Goal: Task Accomplishment & Management: Complete application form

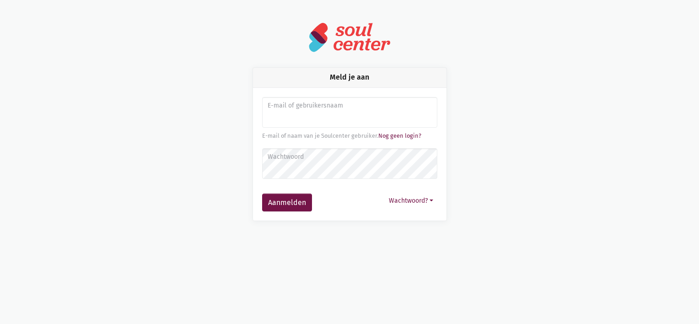
type input "[PERSON_NAME][EMAIL_ADDRESS][DOMAIN_NAME]"
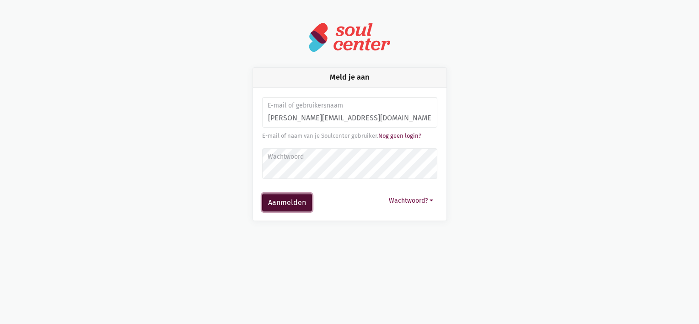
click at [304, 202] on button "Aanmelden" at bounding box center [287, 203] width 50 height 18
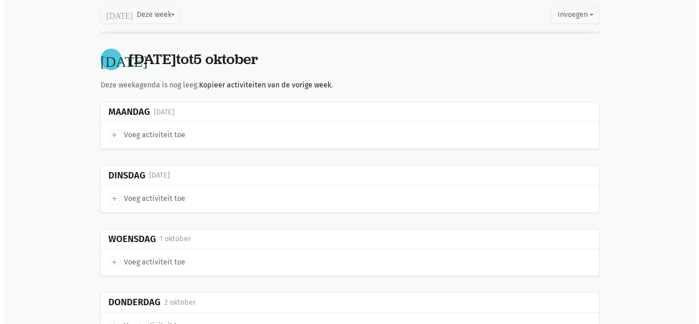
scroll to position [568, 0]
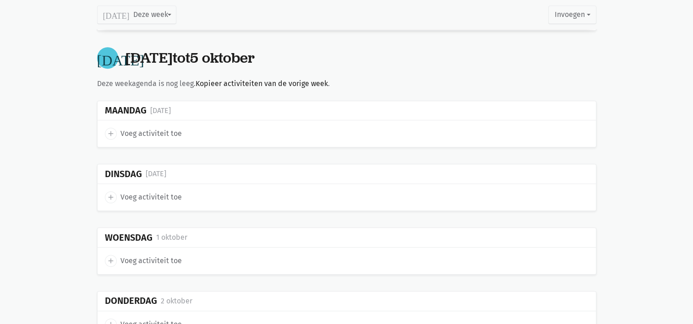
click at [106, 135] on span "add" at bounding box center [111, 134] width 12 height 12
select select "14:00"
select select "15:00"
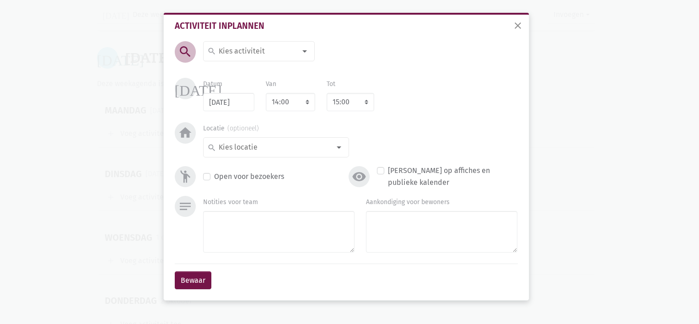
click at [106, 135] on div "close Activiteit inplannen search search Aaidieren aaihond op bezoek Accordeon …" at bounding box center [349, 162] width 699 height 324
click at [226, 49] on input at bounding box center [256, 51] width 79 height 12
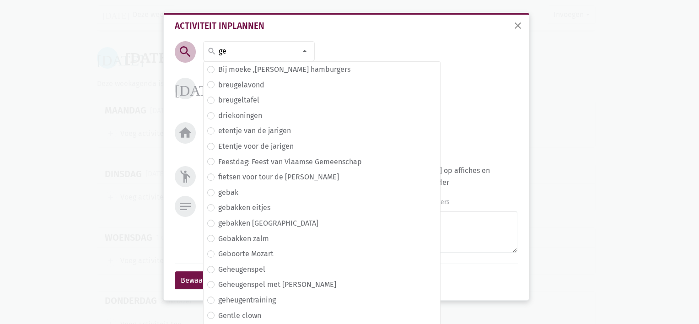
type input "g"
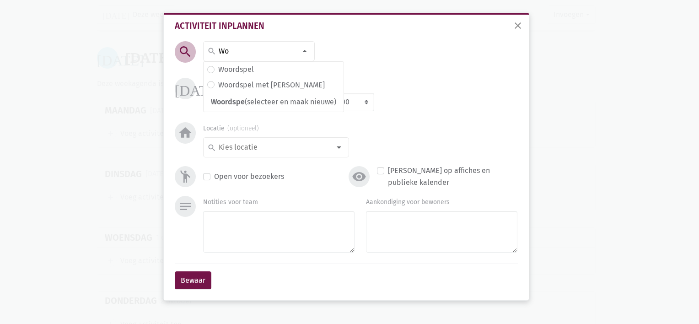
type input "W"
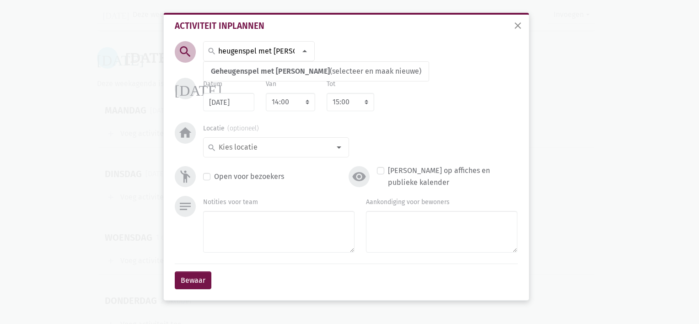
scroll to position [0, 11]
click at [293, 48] on input "Geheugenspel met Wendy" at bounding box center [256, 51] width 79 height 12
drag, startPoint x: 293, startPoint y: 48, endPoint x: 128, endPoint y: 64, distance: 166.0
click at [128, 64] on div "close Activiteit inplannen search Geheugenspel met Wendy search Geheugenspel me…" at bounding box center [349, 162] width 699 height 324
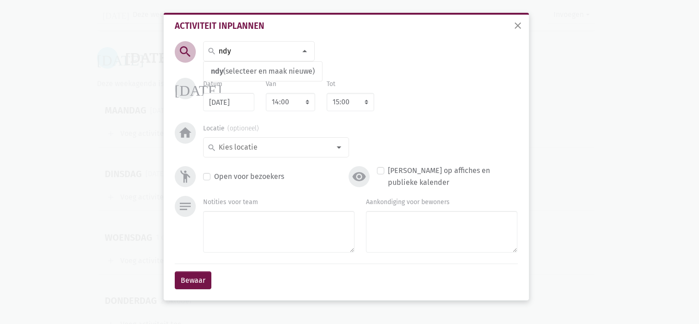
drag, startPoint x: 245, startPoint y: 51, endPoint x: 152, endPoint y: 59, distance: 93.2
click at [152, 59] on div "close Activiteit inplannen search ndy search ndy (selecteer en maak nieuwe) Typ…" at bounding box center [349, 162] width 699 height 324
type input "Krant met An"
click at [303, 103] on select "7:00 7:15 7:30 7:45 8:00 8:15 8:30 8:45 9:00 9:15 9:30 9:45 10:00 10:15 10:30 1…" at bounding box center [290, 102] width 49 height 18
select select "10:30"
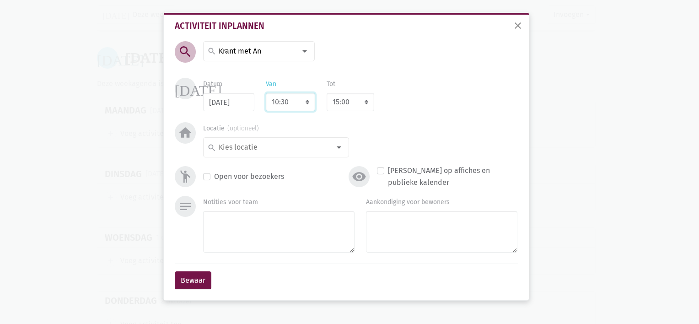
click at [266, 93] on select "7:00 7:15 7:30 7:45 8:00 8:15 8:30 8:45 9:00 9:15 9:30 9:45 10:00 10:15 10:30 1…" at bounding box center [290, 102] width 49 height 18
select select "11:30"
click at [335, 150] on div at bounding box center [339, 147] width 18 height 18
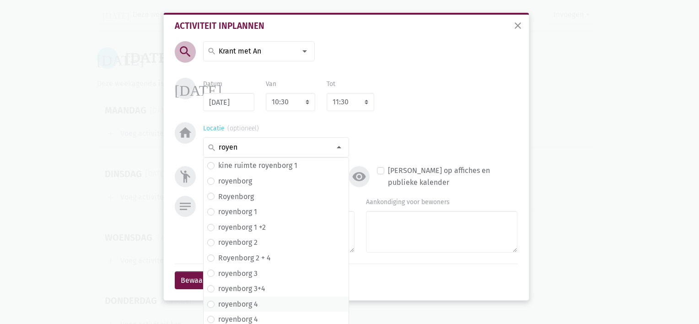
type input "royen"
click at [275, 301] on span "royenborg 4" at bounding box center [276, 304] width 138 height 12
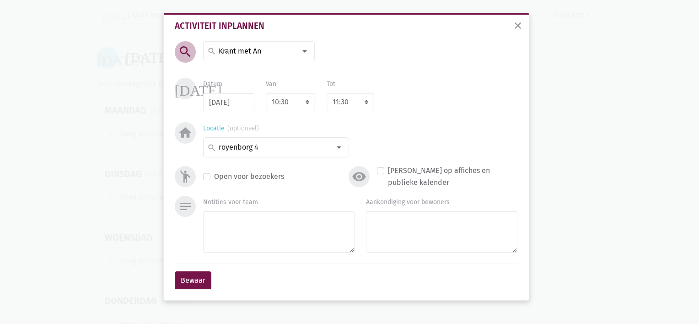
click at [271, 147] on input at bounding box center [273, 147] width 113 height 12
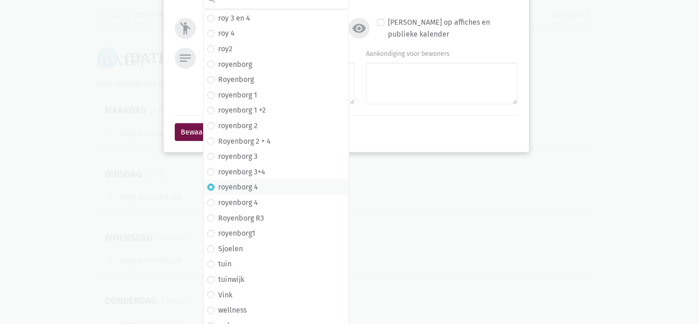
click at [249, 186] on label "royenborg 4" at bounding box center [238, 187] width 40 height 12
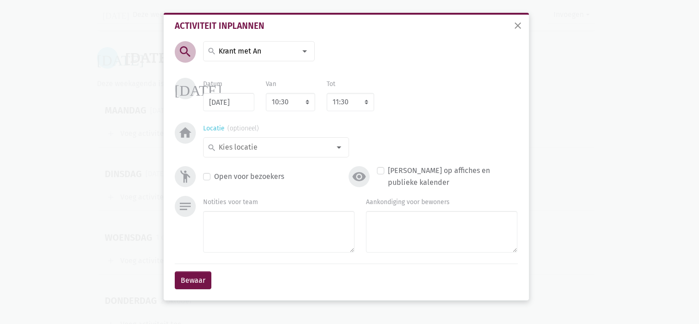
click at [265, 148] on input at bounding box center [273, 147] width 113 height 12
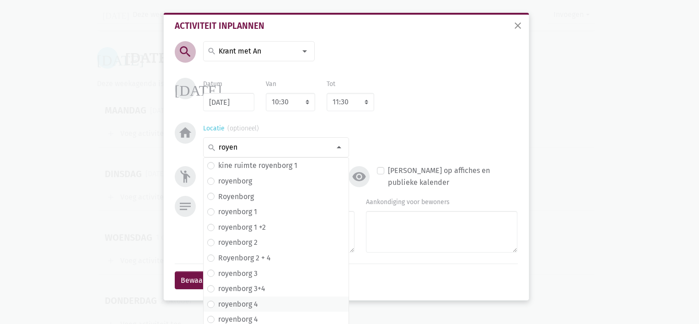
type input "royen"
click at [234, 304] on label "royenborg 4" at bounding box center [238, 304] width 40 height 12
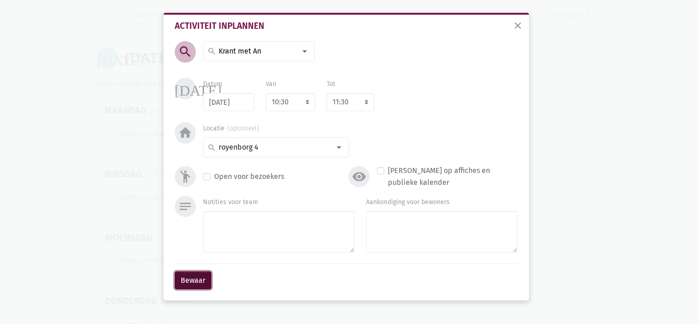
click at [201, 273] on button "Bewaar" at bounding box center [193, 280] width 37 height 18
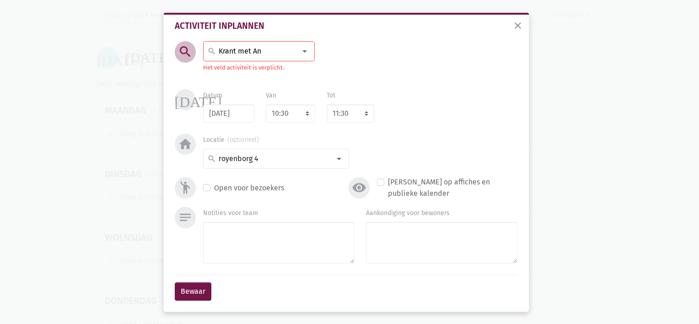
click at [276, 46] on input "Krant met An" at bounding box center [256, 51] width 79 height 12
click at [244, 75] on span "Krant met An" at bounding box center [232, 71] width 43 height 9
click at [187, 292] on button "Bewaar" at bounding box center [193, 291] width 37 height 18
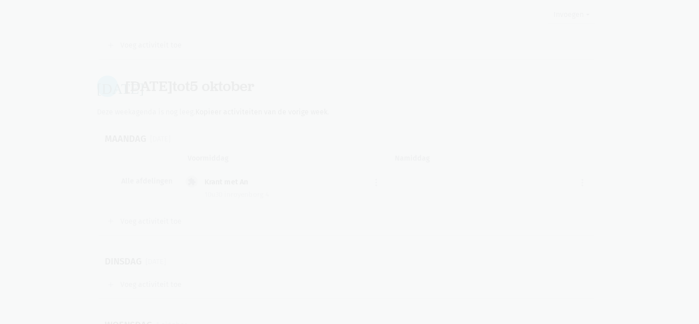
scroll to position [535, 0]
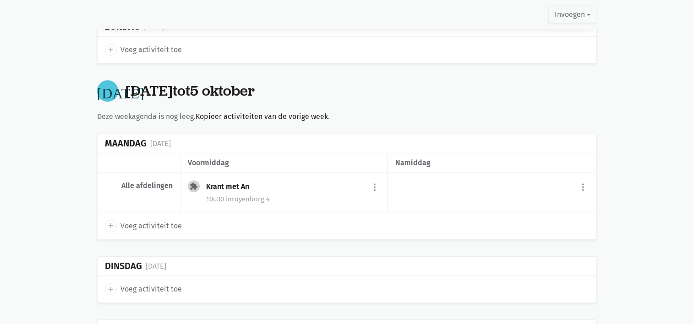
click at [112, 222] on icon "add" at bounding box center [111, 226] width 8 height 8
select select "14:00"
select select "15:00"
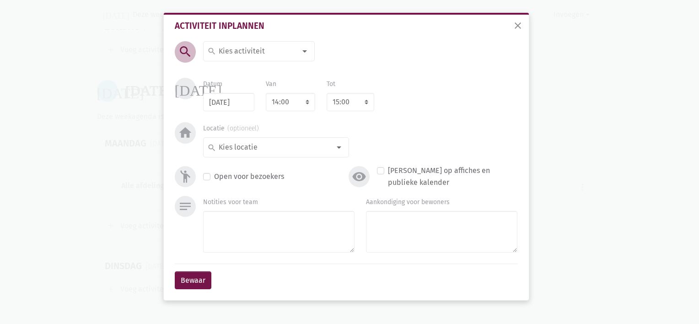
click at [223, 50] on input at bounding box center [256, 51] width 79 height 12
type input "Kookactiviteit: Milkshake"
click at [233, 148] on input at bounding box center [273, 147] width 113 height 12
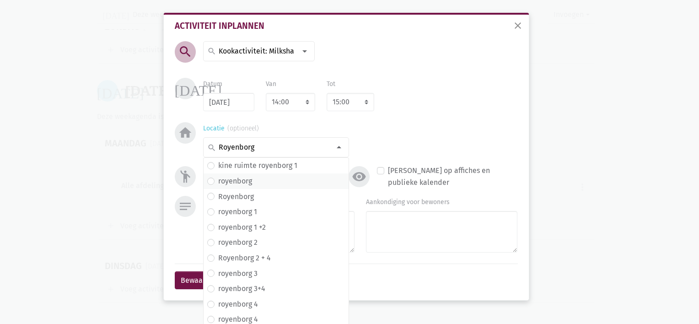
type input "Royenborg"
click at [231, 179] on label "royenborg" at bounding box center [235, 181] width 34 height 12
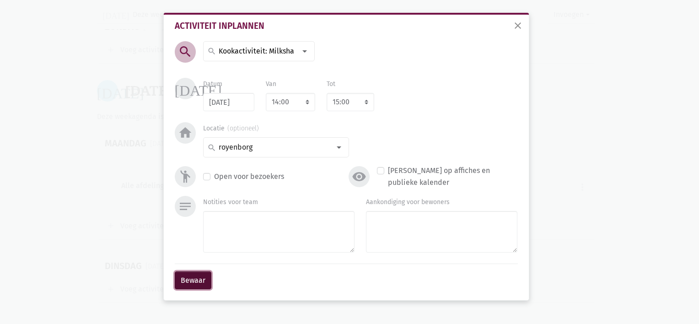
click at [207, 274] on button "Bewaar" at bounding box center [193, 280] width 37 height 18
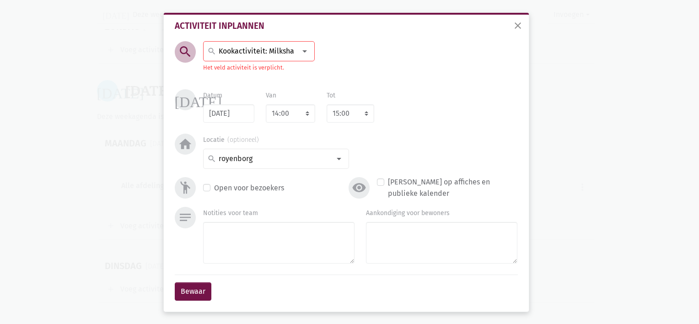
click at [257, 49] on input "Kookactiviteit: Milkshake" at bounding box center [256, 51] width 79 height 12
click at [238, 72] on label "kookactiviteit: milkshake" at bounding box center [260, 70] width 84 height 12
click at [195, 289] on button "Bewaar" at bounding box center [193, 291] width 37 height 18
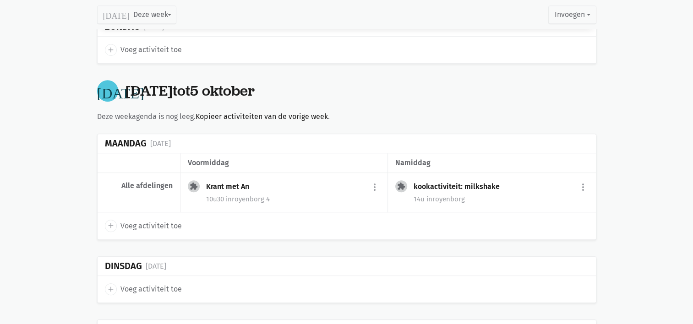
click at [109, 286] on icon "add" at bounding box center [111, 289] width 8 height 8
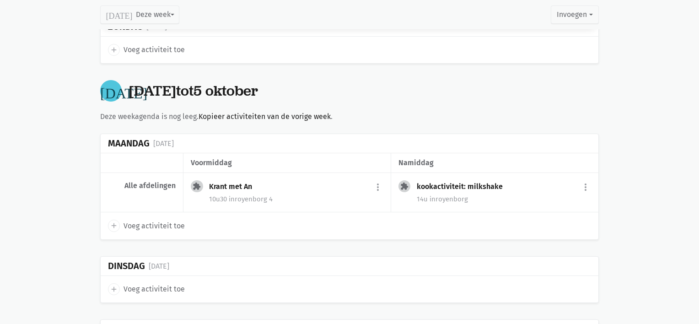
select select "14:00"
select select "15:00"
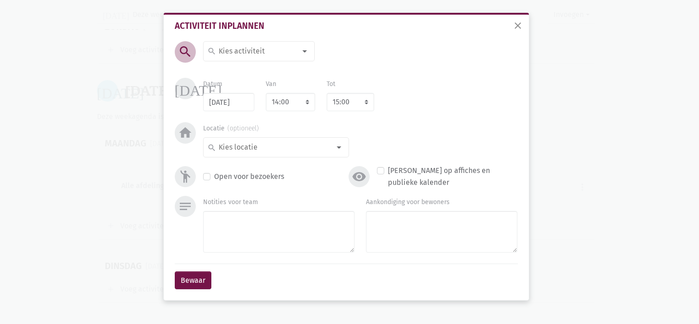
click at [228, 51] on input at bounding box center [256, 51] width 79 height 12
type input "Markt bij goed weer"
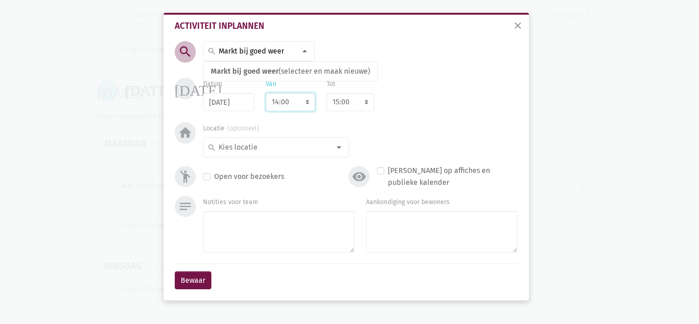
click at [306, 103] on select "7:00 7:15 7:30 7:45 8:00 8:15 8:30 8:45 9:00 9:15 9:30 9:45 10:00 10:15 10:30 1…" at bounding box center [290, 102] width 49 height 18
select select "10:00"
click at [266, 93] on select "7:00 7:15 7:30 7:45 8:00 8:15 8:30 8:45 9:00 9:15 9:30 9:45 10:00 10:15 10:30 1…" at bounding box center [290, 102] width 49 height 18
select select "11:00"
click at [311, 146] on input at bounding box center [273, 147] width 113 height 12
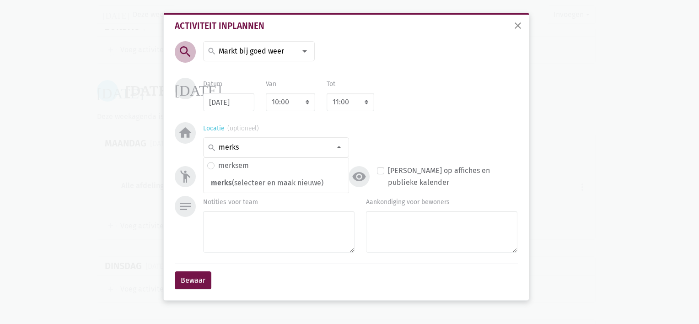
type input "merks"
click at [311, 146] on input at bounding box center [273, 147] width 113 height 12
type input "merks"
click at [236, 166] on label "merksem" at bounding box center [233, 166] width 31 height 12
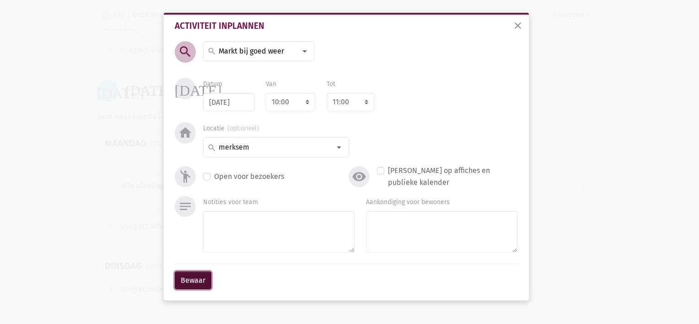
click at [190, 280] on button "Bewaar" at bounding box center [193, 280] width 37 height 18
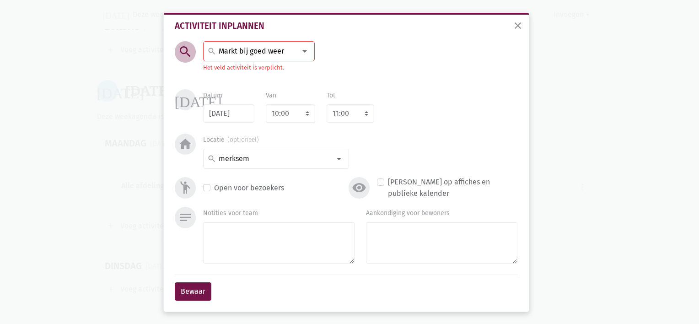
click at [274, 49] on input "Markt bij goed weer" at bounding box center [256, 51] width 79 height 12
click at [256, 73] on span "Markt bij goed weer" at bounding box center [245, 71] width 68 height 9
click at [190, 289] on button "Bewaar" at bounding box center [193, 291] width 37 height 18
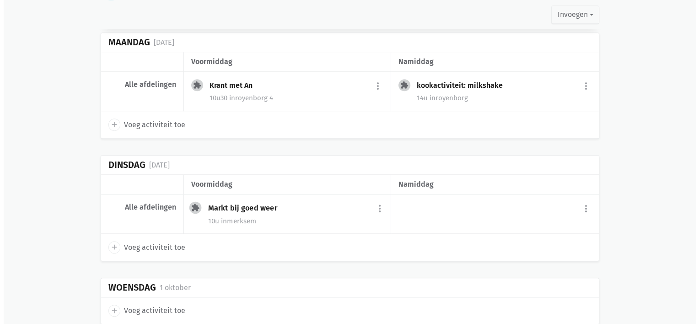
scroll to position [657, 0]
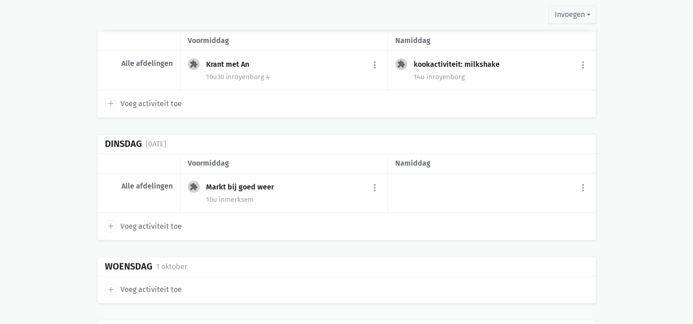
click at [109, 224] on icon "add" at bounding box center [111, 226] width 8 height 8
select select "14:00"
select select "15:00"
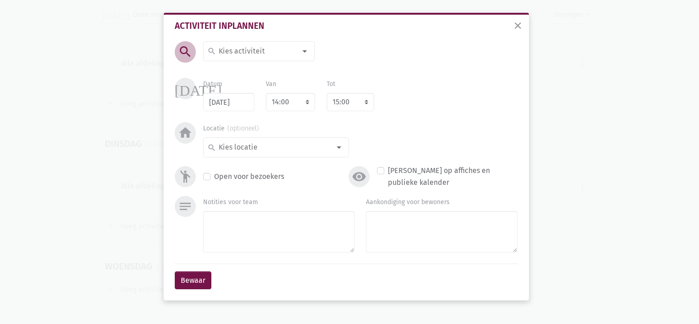
drag, startPoint x: 235, startPoint y: 44, endPoint x: 234, endPoint y: 52, distance: 7.8
click at [234, 52] on div "search" at bounding box center [259, 51] width 112 height 20
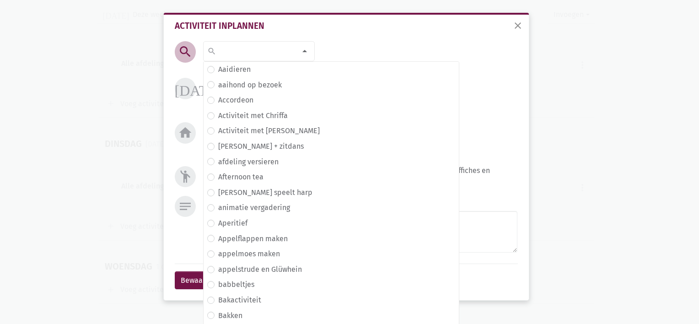
click at [234, 52] on input at bounding box center [256, 51] width 79 height 12
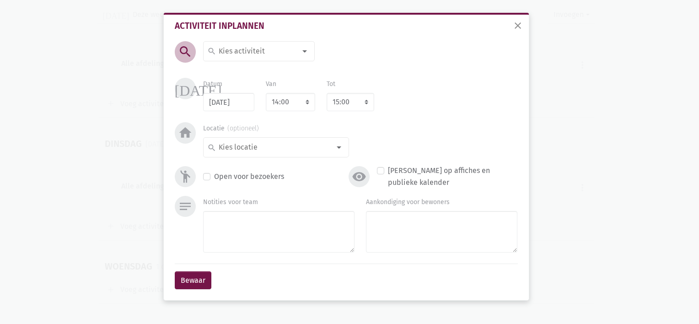
click at [234, 52] on input at bounding box center [256, 51] width 79 height 12
type input "Woordspel bij slecht weer"
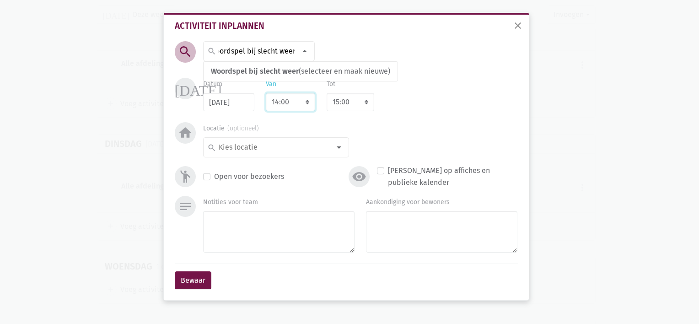
scroll to position [0, 0]
click at [293, 101] on select "7:00 7:15 7:30 7:45 8:00 8:15 8:30 8:45 9:00 9:15 9:30 9:45 10:00 10:15 10:30 1…" at bounding box center [290, 102] width 49 height 18
select select "10:30"
click at [266, 93] on select "7:00 7:15 7:30 7:45 8:00 8:15 8:30 8:45 9:00 9:15 9:30 9:45 10:00 10:15 10:30 1…" at bounding box center [290, 102] width 49 height 18
select select "11:30"
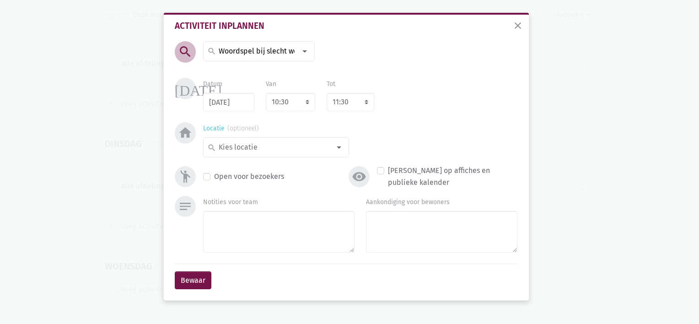
click at [301, 143] on input at bounding box center [273, 147] width 113 height 12
type input "Royenborg 2"
click at [188, 275] on button "Bewaar" at bounding box center [193, 280] width 37 height 18
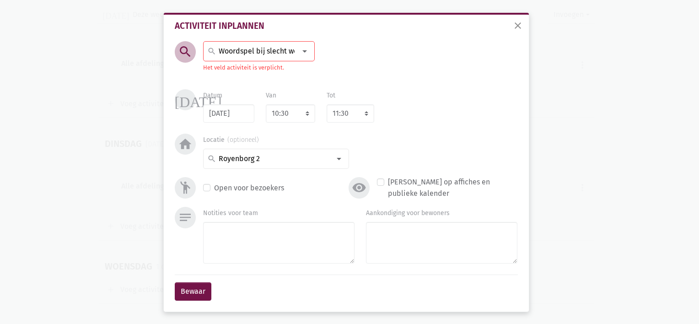
click at [247, 57] on input "Woordspel bij slecht weer" at bounding box center [256, 51] width 79 height 12
click at [244, 66] on span "Woordspel bij slecht weer (selecteer en maak nieuwe)" at bounding box center [301, 71] width 194 height 12
click at [195, 288] on button "Bewaar" at bounding box center [193, 291] width 37 height 18
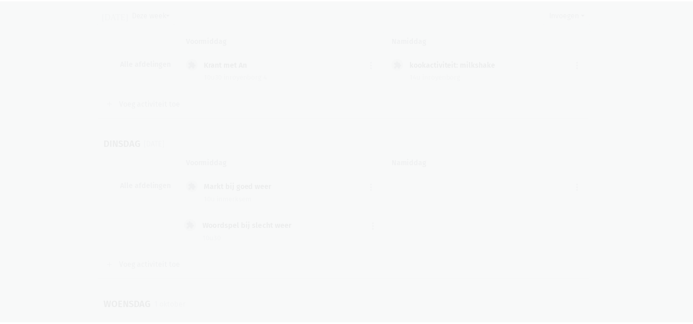
scroll to position [677, 0]
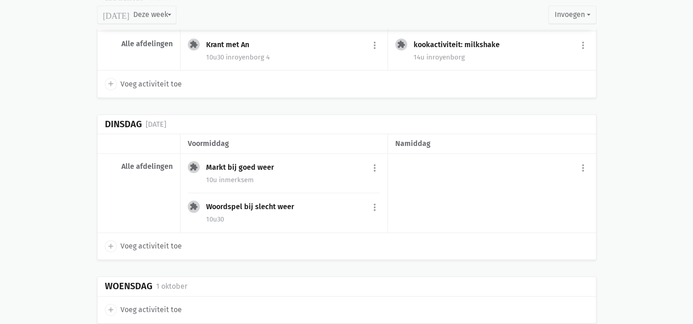
click at [106, 240] on span "add" at bounding box center [111, 246] width 12 height 12
select select "14:00"
select select "15:00"
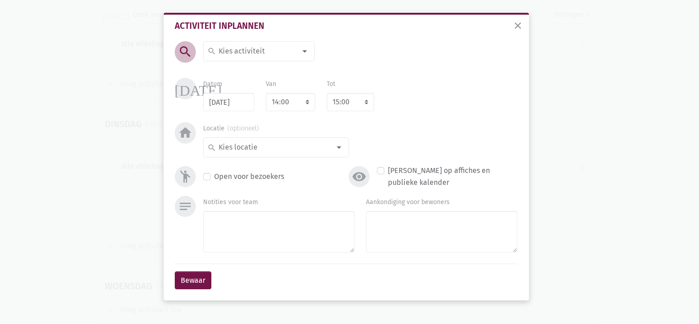
click at [232, 48] on input at bounding box center [256, 51] width 79 height 12
type input "Winkeltje"
click at [240, 75] on label "winkeltje" at bounding box center [233, 70] width 30 height 12
click at [246, 144] on input at bounding box center [273, 147] width 113 height 12
type input "Royenborg 3"
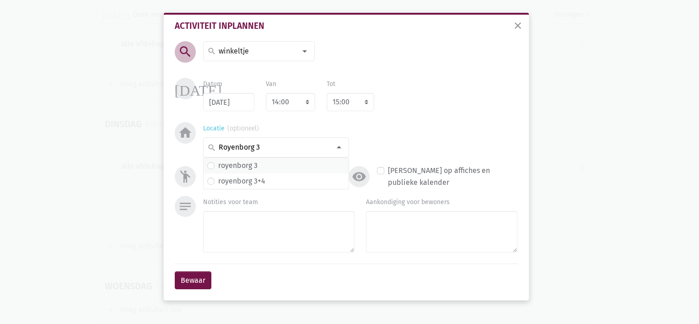
click at [242, 165] on label "royenborg 3" at bounding box center [237, 166] width 39 height 12
click at [196, 279] on button "Bewaar" at bounding box center [193, 280] width 37 height 18
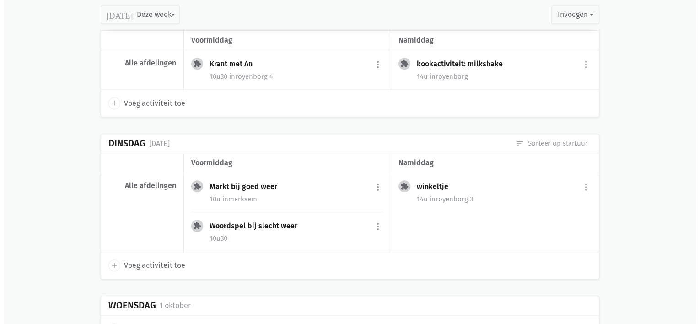
scroll to position [646, 0]
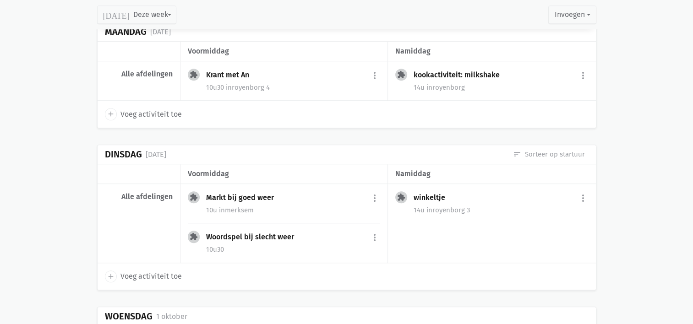
click at [110, 110] on icon "add" at bounding box center [111, 114] width 8 height 8
select select "14:00"
select select "15:00"
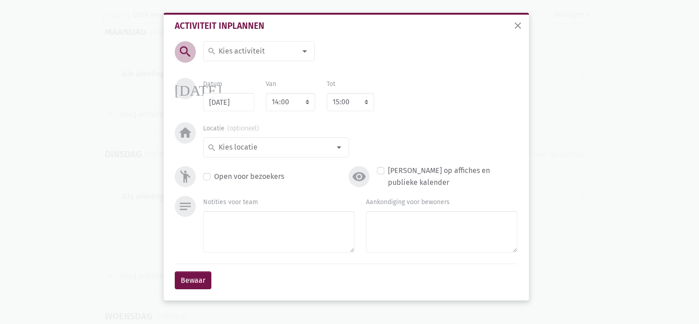
click at [245, 53] on input at bounding box center [256, 51] width 79 height 12
drag, startPoint x: 270, startPoint y: 54, endPoint x: 184, endPoint y: 60, distance: 86.7
click at [184, 60] on div "search Brillenbus search Brillenbus (selecteer en maak nieuwe) Typ om nieuwe te…" at bounding box center [244, 58] width 163 height 35
type input "Brillenbus"
click at [520, 24] on span "close" at bounding box center [518, 25] width 11 height 11
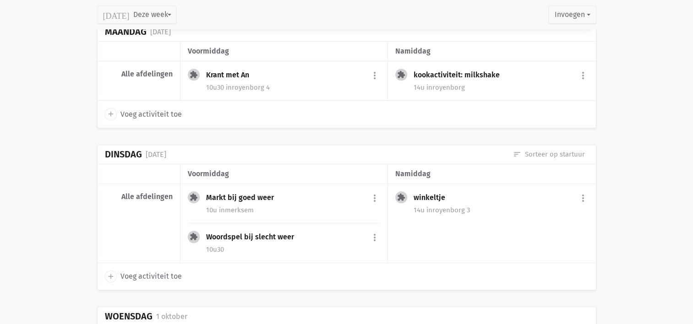
click at [110, 114] on icon "add" at bounding box center [111, 114] width 8 height 8
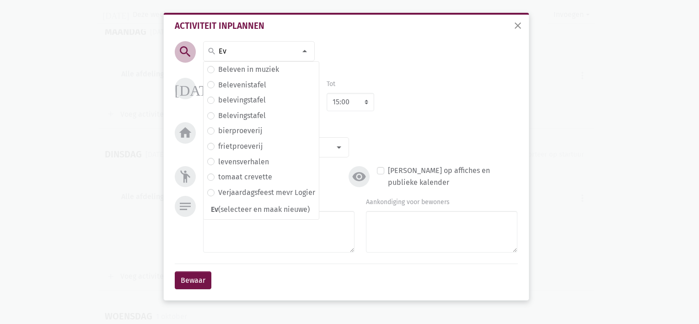
type input "E"
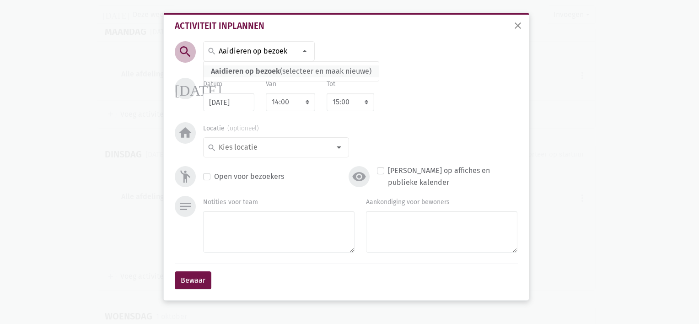
type input "Aaidieren op bezoek"
click at [265, 77] on span "Aaidieren op bezoek (selecteer en maak nieuwe)" at bounding box center [291, 71] width 175 height 12
click at [263, 145] on input at bounding box center [273, 147] width 113 height 12
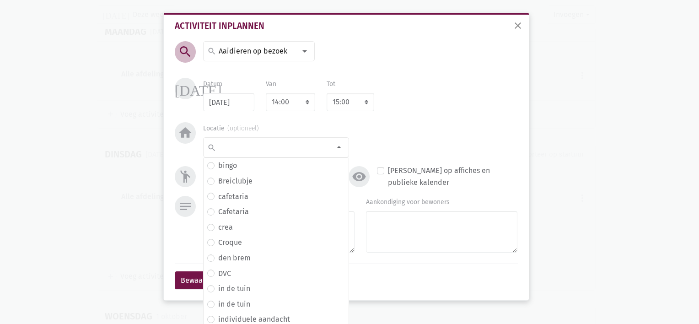
click at [433, 84] on div "Datum 29/09/2025 Van 7:00 7:15 7:30 7:45 8:00 8:15 8:30 8:45 9:00 9:15 9:30 9:4…" at bounding box center [361, 94] width 326 height 33
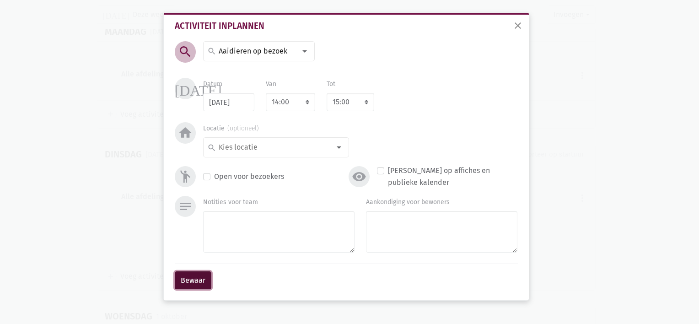
click at [198, 273] on button "Bewaar" at bounding box center [193, 280] width 37 height 18
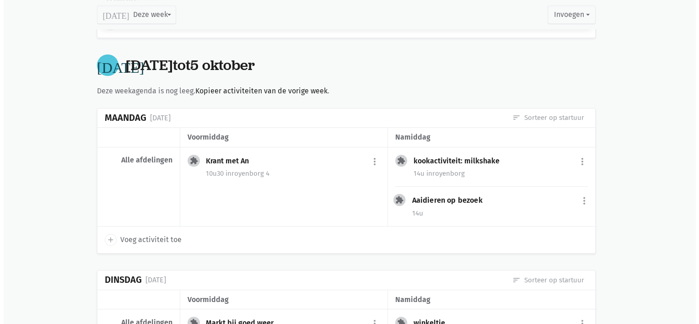
scroll to position [554, 0]
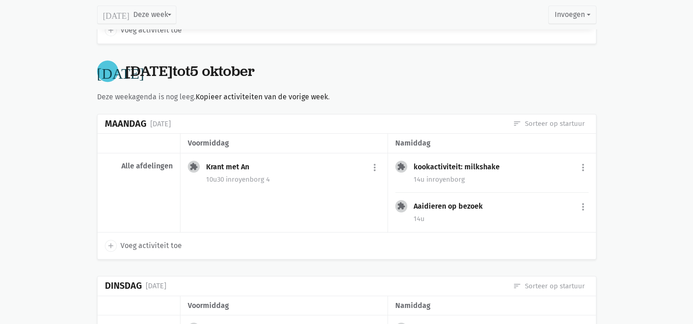
click at [112, 242] on icon "add" at bounding box center [111, 246] width 8 height 8
select select "14:00"
select select "15:00"
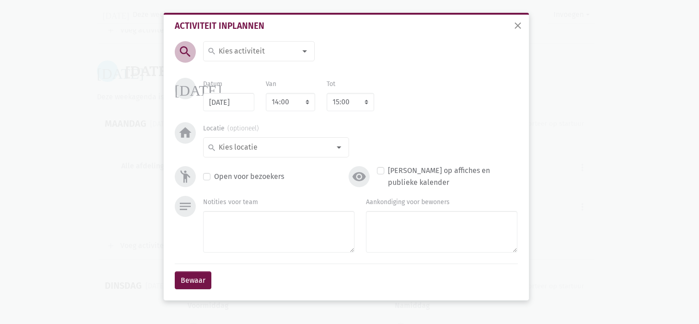
click at [230, 50] on input at bounding box center [256, 51] width 79 height 12
type input "Brillenbus"
click at [335, 150] on div at bounding box center [339, 147] width 18 height 18
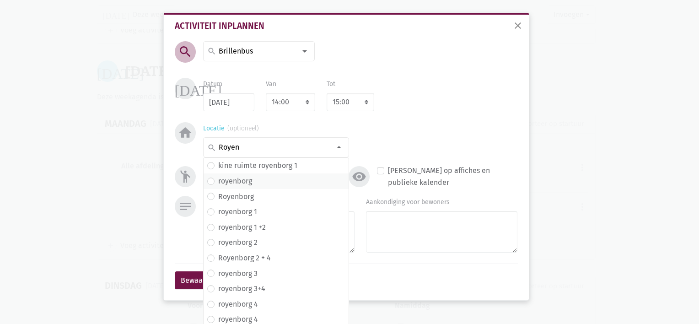
type input "Royen"
click at [262, 180] on span "royenborg" at bounding box center [276, 181] width 138 height 12
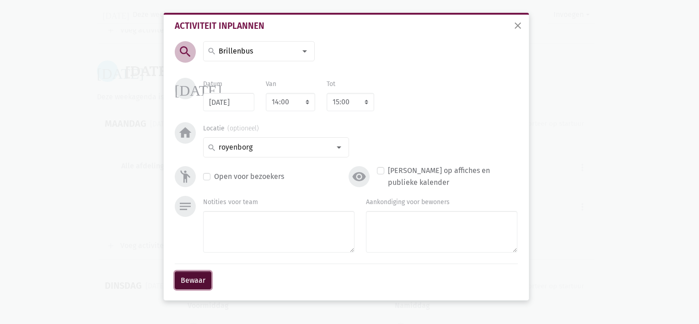
click at [198, 282] on button "Bewaar" at bounding box center [193, 280] width 37 height 18
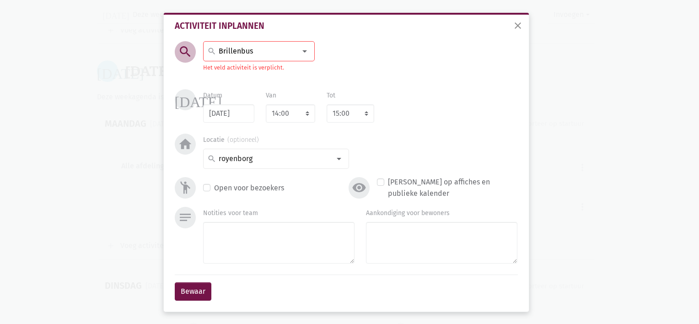
click at [255, 50] on input "Brillenbus" at bounding box center [256, 51] width 79 height 12
click at [253, 70] on span "Brillenbus (selecteer en maak nieuwe)" at bounding box center [274, 71] width 141 height 12
click at [196, 286] on button "Bewaar" at bounding box center [193, 291] width 37 height 18
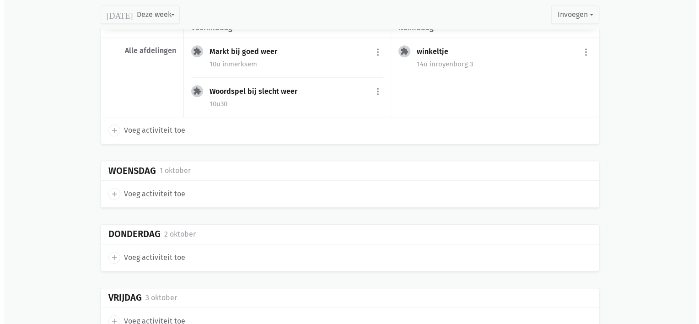
scroll to position [888, 0]
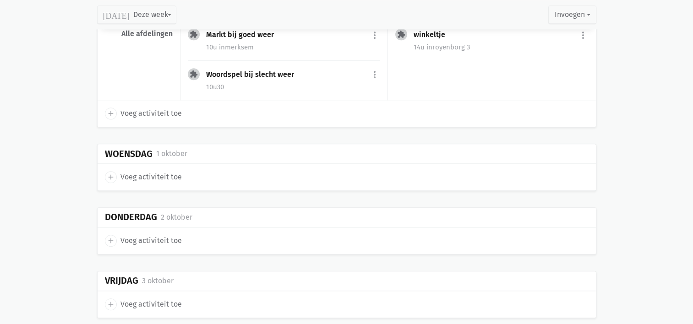
click at [112, 173] on icon "add" at bounding box center [111, 177] width 8 height 8
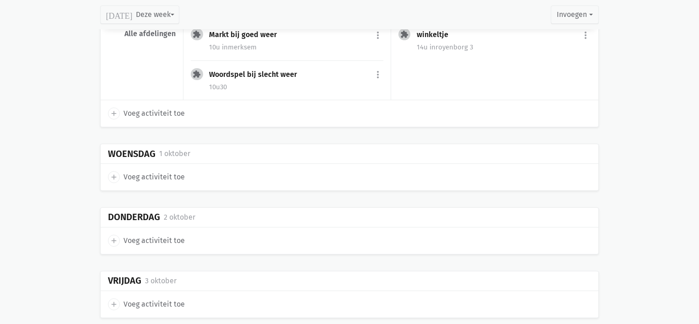
select select "14:00"
select select "15:00"
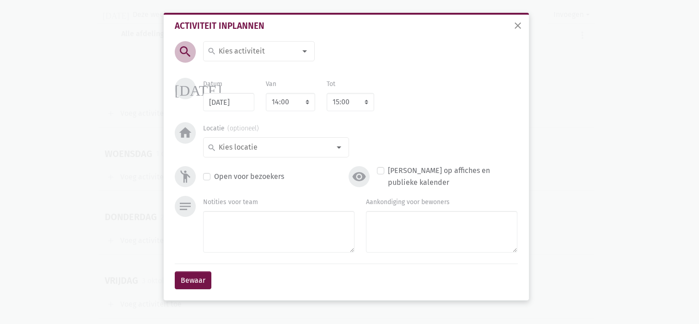
click at [249, 52] on input at bounding box center [256, 51] width 79 height 12
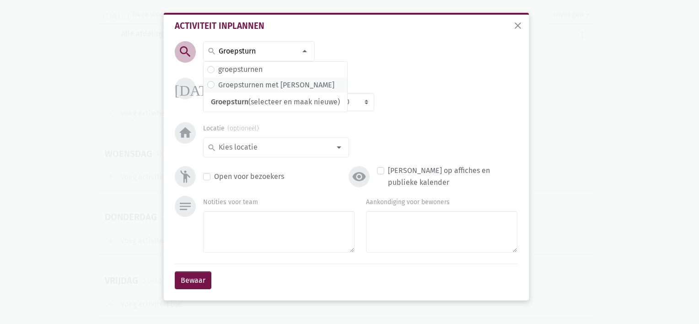
type input "Groepsturn"
click at [241, 87] on label "Groepsturnen met Wendy" at bounding box center [276, 85] width 116 height 12
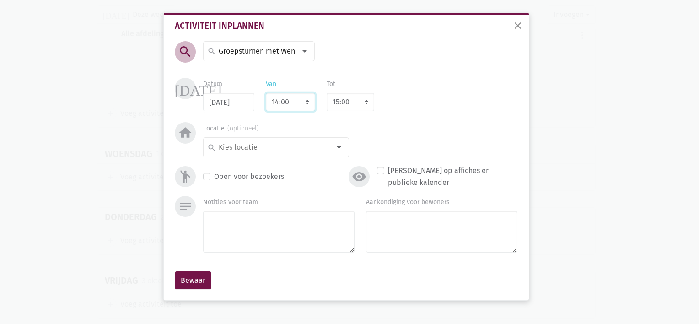
click at [307, 104] on select "7:00 7:15 7:30 7:45 8:00 8:15 8:30 8:45 9:00 9:15 9:30 9:45 10:00 10:15 10:30 1…" at bounding box center [290, 102] width 49 height 18
select select "10:30"
click at [266, 93] on select "7:00 7:15 7:30 7:45 8:00 8:15 8:30 8:45 9:00 9:15 9:30 9:45 10:00 10:15 10:30 1…" at bounding box center [290, 102] width 49 height 18
select select "11:30"
click at [268, 143] on input at bounding box center [273, 147] width 113 height 12
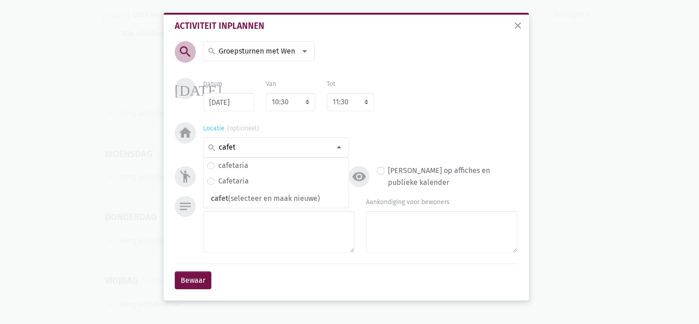
type input "cafet"
click at [268, 145] on input at bounding box center [273, 147] width 113 height 12
type input "ca"
click at [236, 178] on label "Cafetaria" at bounding box center [233, 181] width 31 height 12
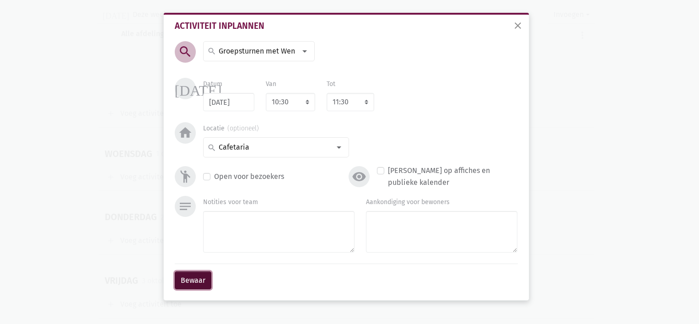
click at [190, 282] on button "Bewaar" at bounding box center [193, 280] width 37 height 18
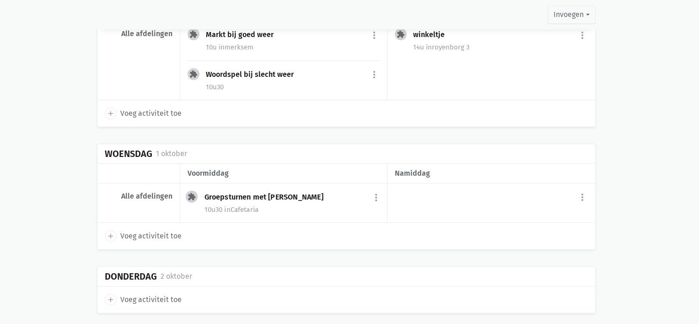
scroll to position [898, 0]
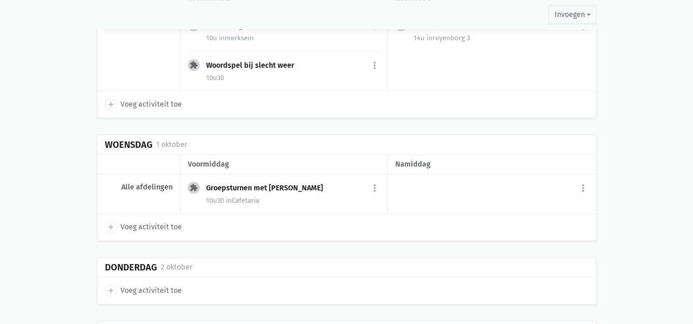
click at [114, 223] on icon "add" at bounding box center [111, 227] width 8 height 8
select select "14:00"
select select "15:00"
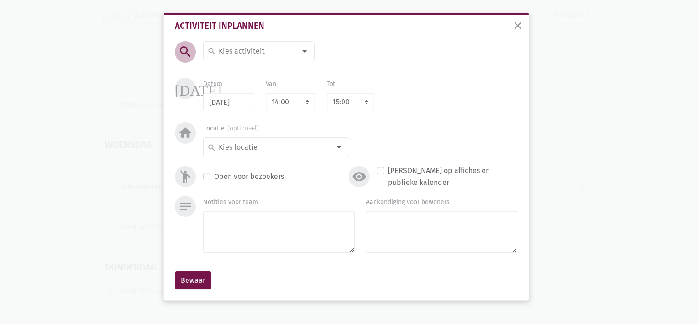
click at [242, 50] on input at bounding box center [256, 51] width 79 height 12
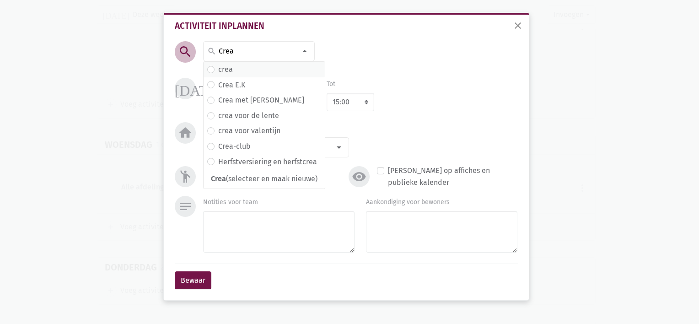
type input "Crea"
click at [233, 70] on span "crea" at bounding box center [264, 70] width 114 height 12
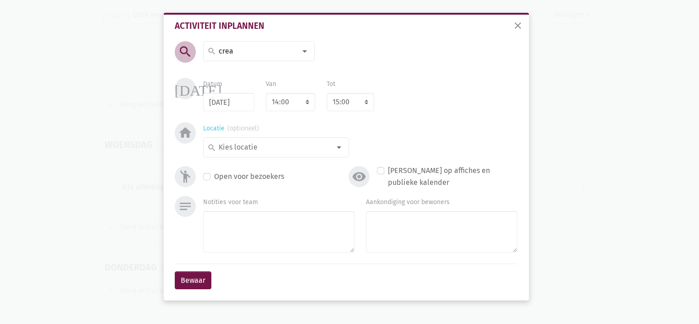
click at [286, 146] on input at bounding box center [273, 147] width 113 height 12
type input "Royenborg 4"
click at [244, 170] on label "royenborg 4" at bounding box center [238, 166] width 40 height 12
click at [196, 279] on button "Bewaar" at bounding box center [193, 280] width 37 height 18
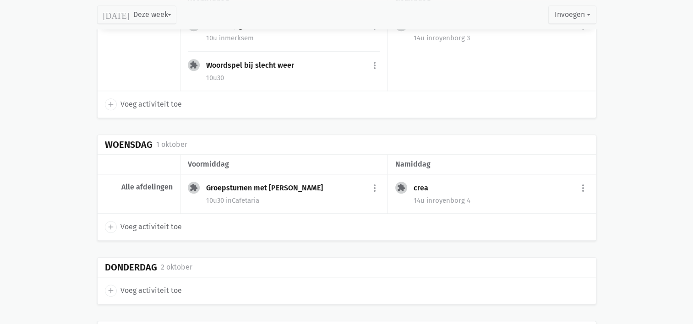
click at [108, 288] on icon "add" at bounding box center [111, 291] width 8 height 8
select select "14:00"
select select "15:00"
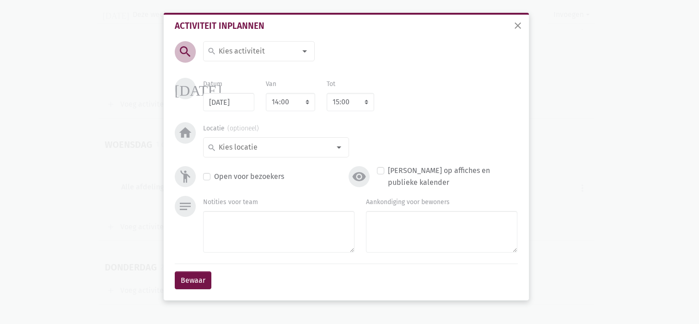
click at [228, 48] on input at bounding box center [256, 51] width 79 height 12
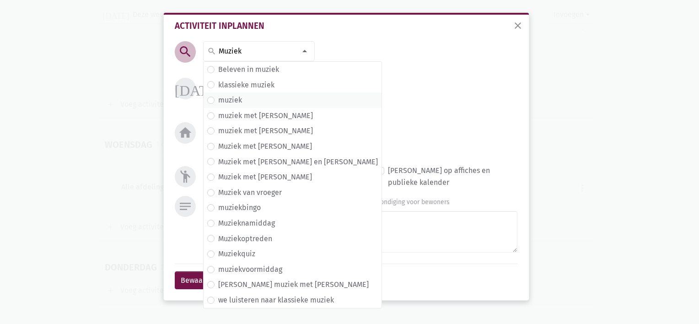
type input "Muziek"
click at [224, 98] on label "muziek" at bounding box center [230, 100] width 24 height 12
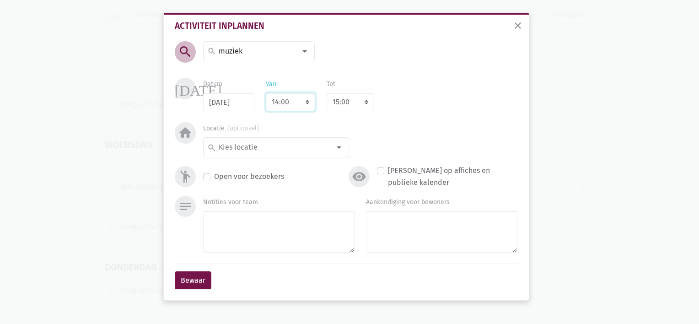
click at [308, 106] on select "7:00 7:15 7:30 7:45 8:00 8:15 8:30 8:45 9:00 9:15 9:30 9:45 10:00 10:15 10:30 1…" at bounding box center [290, 102] width 49 height 18
select select "10:30"
click at [266, 93] on select "7:00 7:15 7:30 7:45 8:00 8:15 8:30 8:45 9:00 9:15 9:30 9:45 10:00 10:15 10:30 1…" at bounding box center [290, 102] width 49 height 18
select select "11:30"
click at [359, 103] on select "8:00 8:15 8:30 8:45 9:00 9:15 9:30 9:45 10:00 10:15 10:30 10:45 11:00 11:15 11:…" at bounding box center [351, 102] width 48 height 18
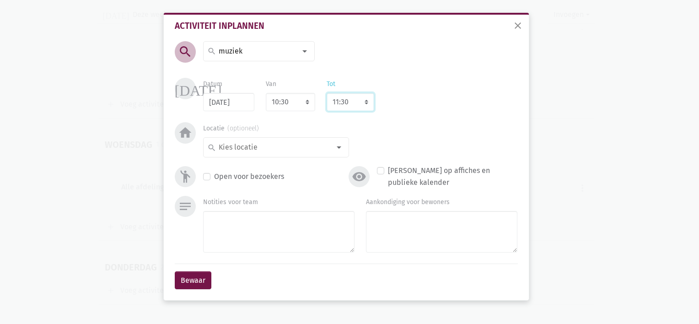
click at [359, 103] on select "8:00 8:15 8:30 8:45 9:00 9:15 9:30 9:45 10:00 10:15 10:30 10:45 11:00 11:15 11:…" at bounding box center [351, 102] width 48 height 18
click at [249, 152] on input at bounding box center [273, 147] width 113 height 12
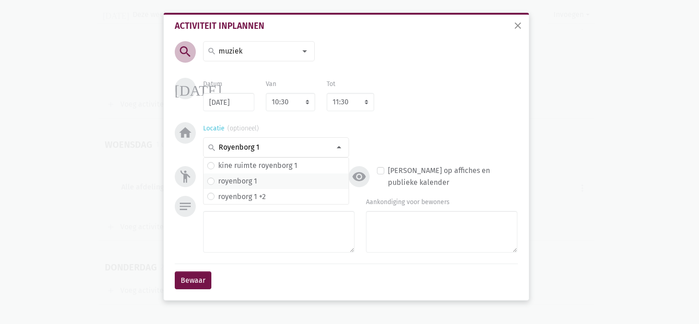
type input "Royenborg 1"
click at [232, 183] on label "royenborg 1" at bounding box center [237, 181] width 39 height 12
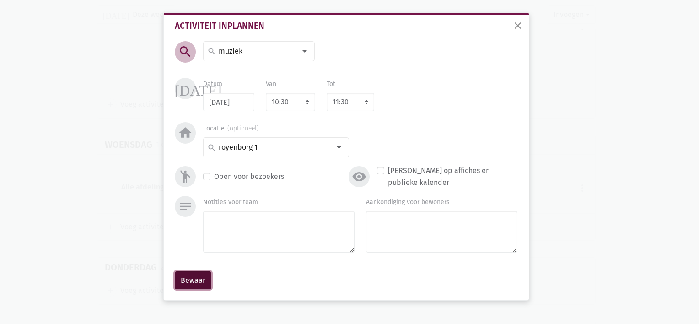
click at [190, 283] on button "Bewaar" at bounding box center [193, 280] width 37 height 18
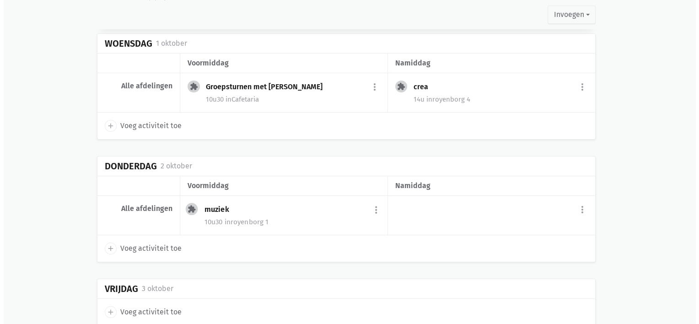
scroll to position [1020, 0]
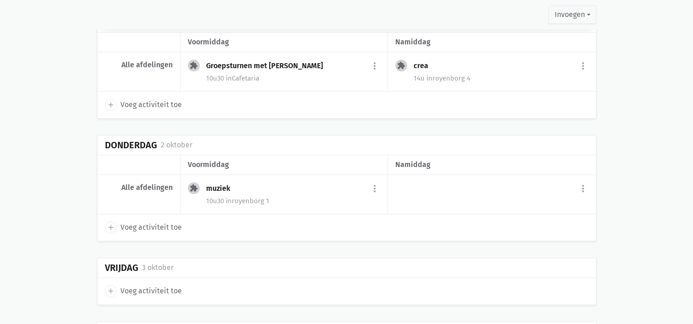
click at [114, 223] on icon "add" at bounding box center [111, 227] width 8 height 8
select select "14:00"
select select "15:00"
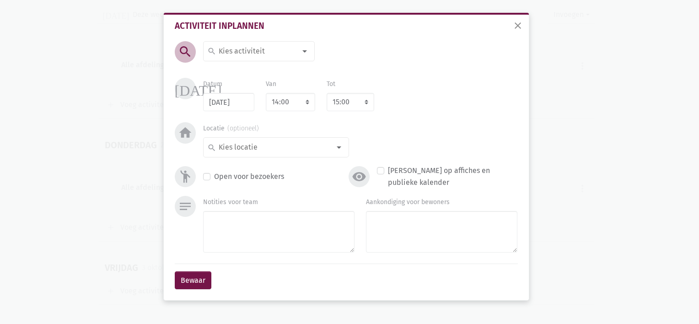
click at [243, 49] on input at bounding box center [256, 51] width 79 height 12
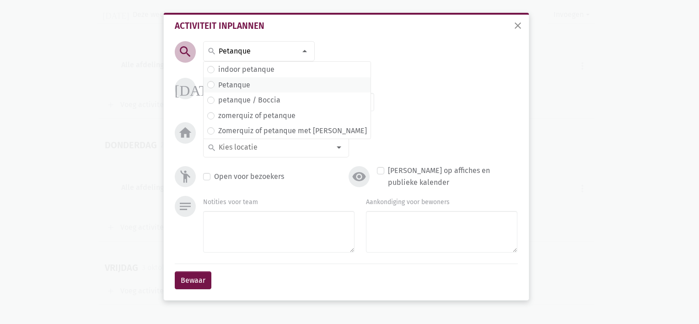
type input "Petanque"
click at [229, 91] on span "Petanque" at bounding box center [287, 85] width 167 height 16
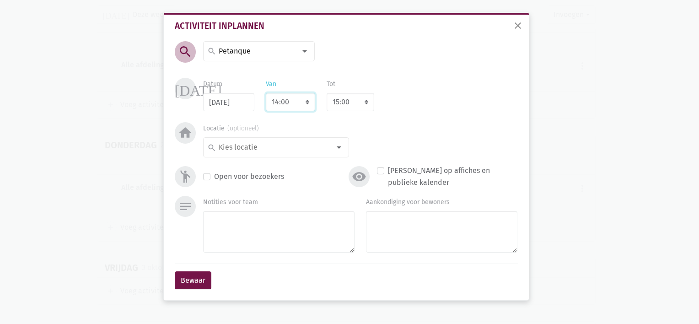
click at [300, 105] on select "7:00 7:15 7:30 7:45 8:00 8:15 8:30 8:45 9:00 9:15 9:30 9:45 10:00 10:15 10:30 1…" at bounding box center [290, 102] width 49 height 18
select select "10:30"
click at [266, 93] on select "7:00 7:15 7:30 7:45 8:00 8:15 8:30 8:45 9:00 9:15 9:30 9:45 10:00 10:15 10:30 1…" at bounding box center [290, 102] width 49 height 18
select select "11:30"
click at [262, 147] on input at bounding box center [273, 147] width 113 height 12
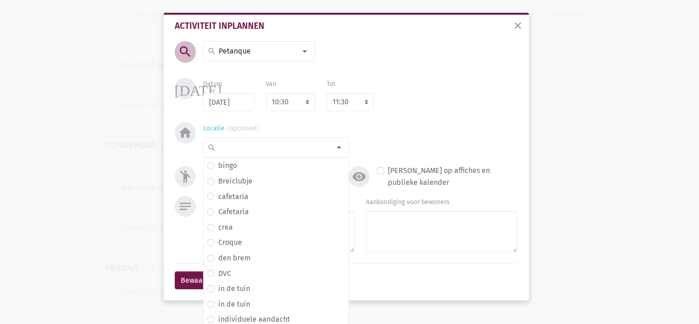
type input "B"
click at [227, 282] on span "in de tuin" at bounding box center [276, 289] width 145 height 16
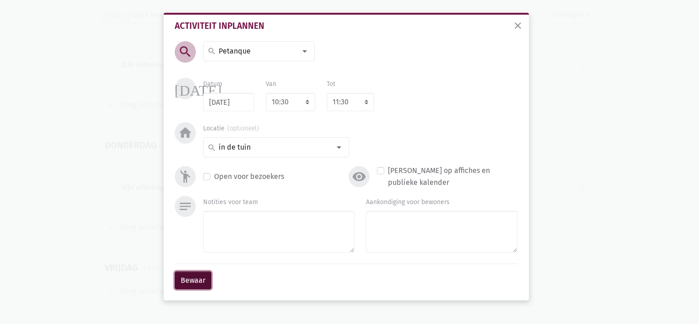
click at [194, 273] on button "Bewaar" at bounding box center [193, 280] width 37 height 18
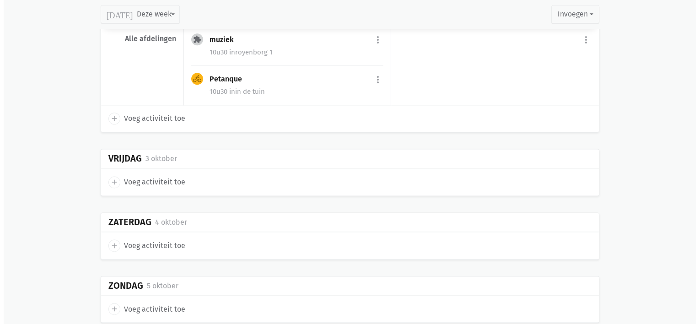
scroll to position [1181, 0]
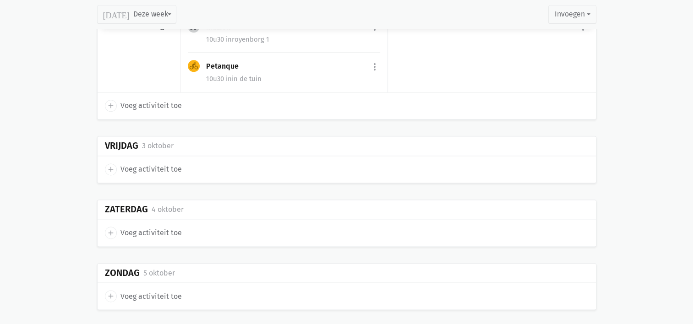
click at [108, 165] on icon "add" at bounding box center [111, 169] width 8 height 8
select select "14:00"
select select "15:00"
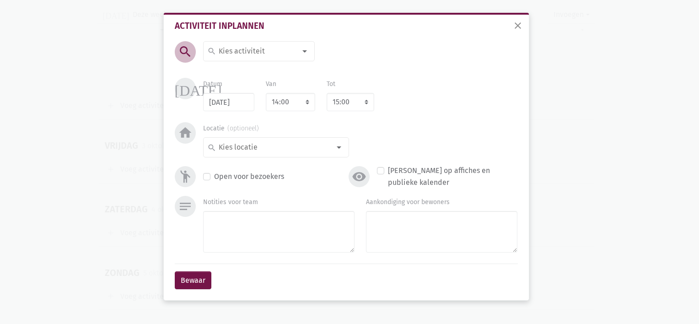
click at [238, 45] on input at bounding box center [256, 51] width 79 height 12
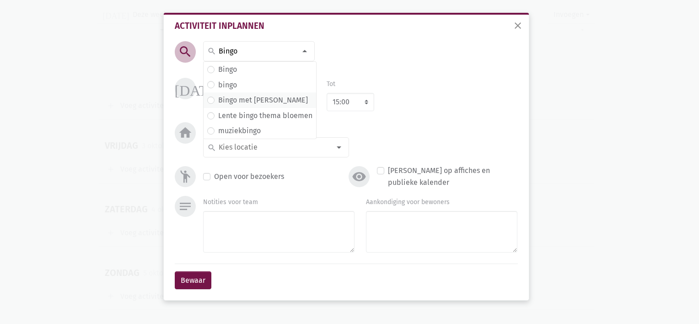
type input "Bingo"
click at [230, 93] on span "Bingo met Chriffa" at bounding box center [260, 100] width 113 height 16
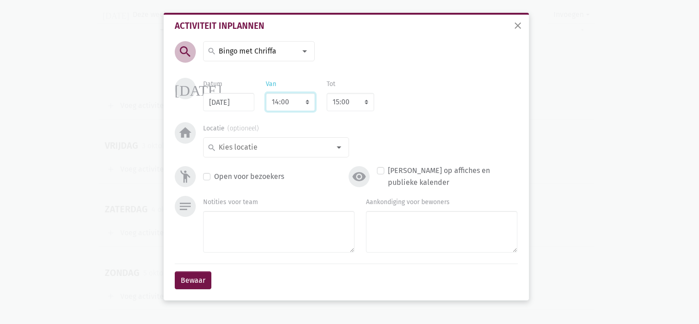
click at [309, 104] on select "7:00 7:15 7:30 7:45 8:00 8:15 8:30 8:45 9:00 9:15 9:30 9:45 10:00 10:15 10:30 1…" at bounding box center [290, 102] width 49 height 18
select select "10:30"
click at [266, 93] on select "7:00 7:15 7:30 7:45 8:00 8:15 8:30 8:45 9:00 9:15 9:30 9:45 10:00 10:15 10:30 1…" at bounding box center [290, 102] width 49 height 18
select select "11:30"
click at [333, 148] on div at bounding box center [339, 147] width 18 height 18
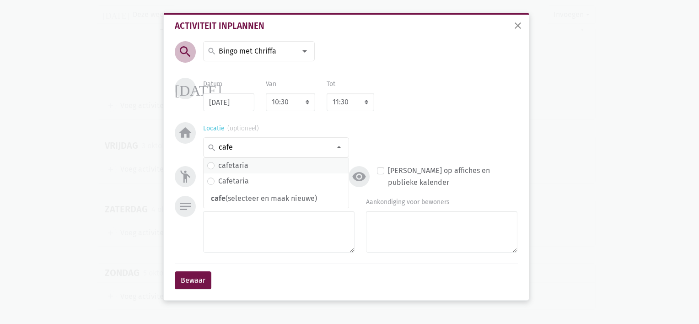
type input "cafe"
click at [271, 165] on span "cafetaria" at bounding box center [276, 166] width 138 height 12
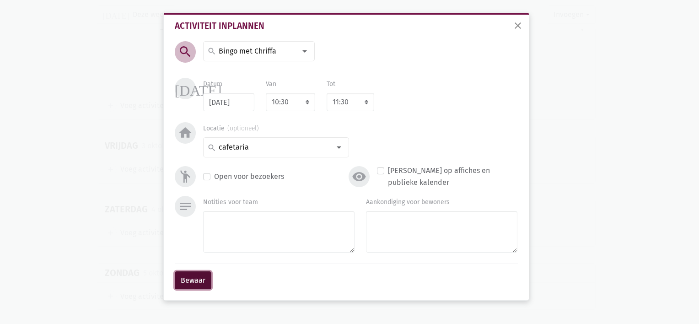
click at [187, 280] on button "Bewaar" at bounding box center [193, 280] width 37 height 18
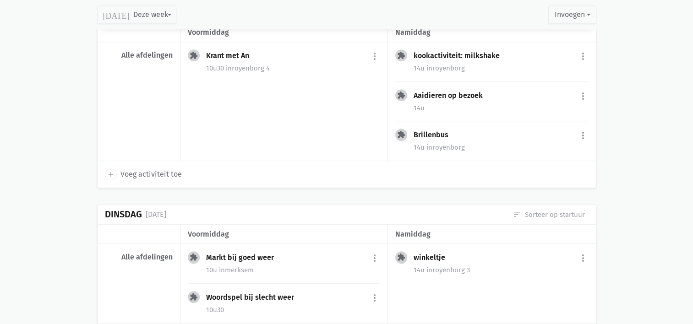
scroll to position [673, 0]
